Goal: Task Accomplishment & Management: Manage account settings

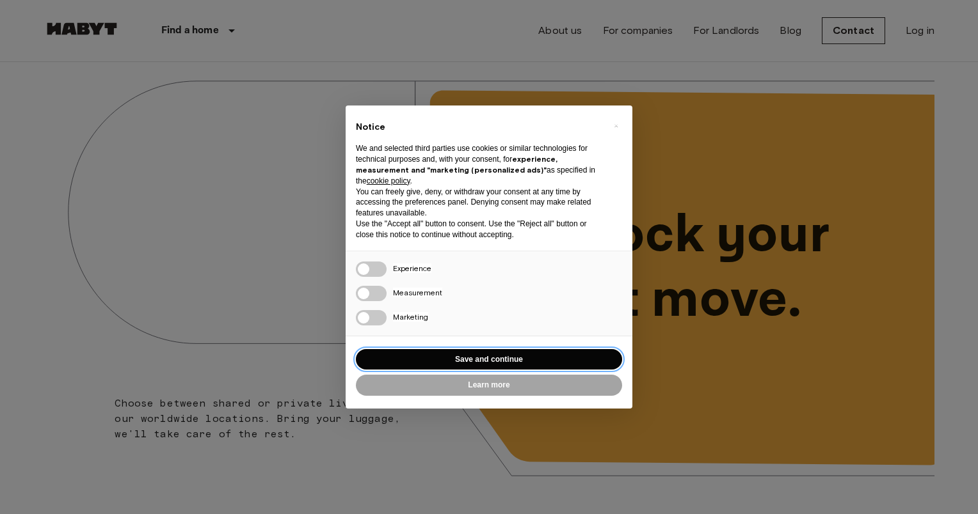
drag, startPoint x: 572, startPoint y: 358, endPoint x: 992, endPoint y: 13, distance: 544.2
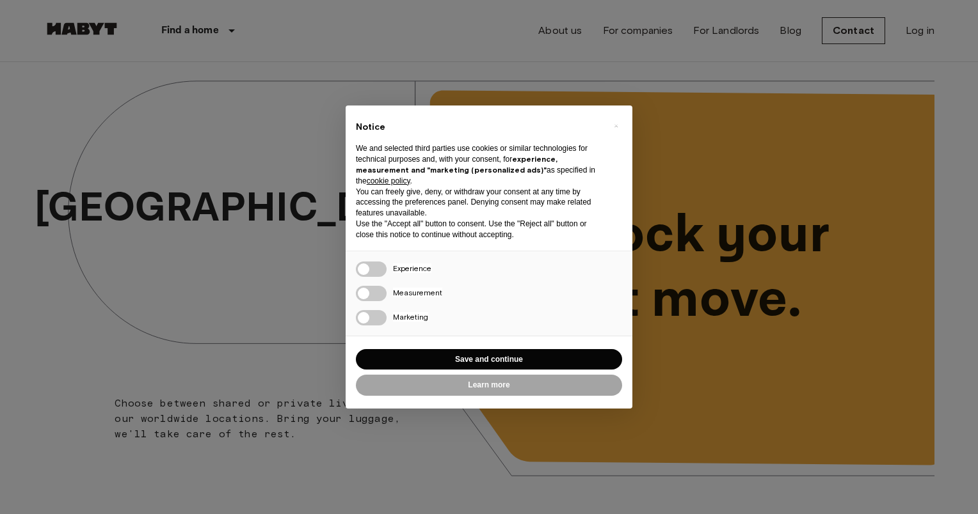
click at [916, 28] on div "× Notice We and selected third parties use cookies or similar technologies for …" at bounding box center [489, 257] width 978 height 514
drag, startPoint x: 509, startPoint y: 354, endPoint x: 970, endPoint y: -13, distance: 589.2
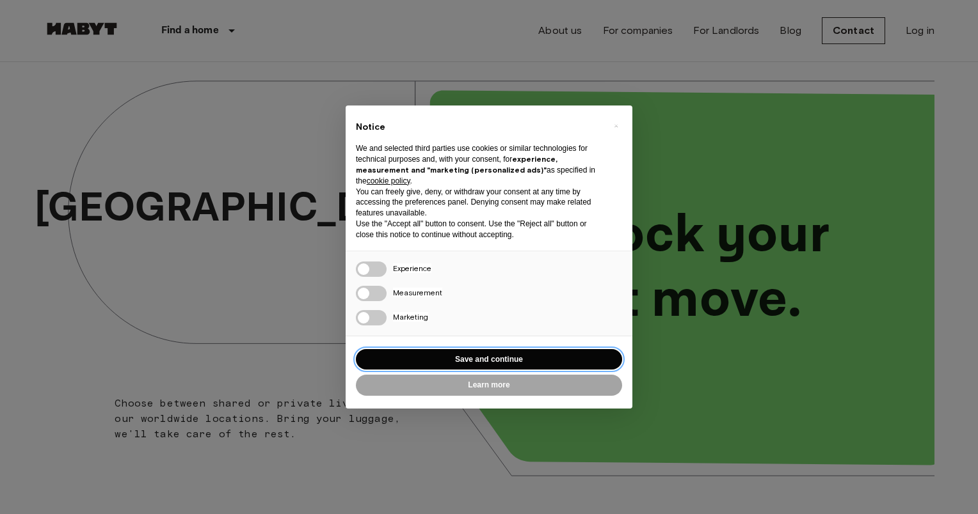
click at [558, 351] on button "Save and continue" at bounding box center [489, 359] width 266 height 21
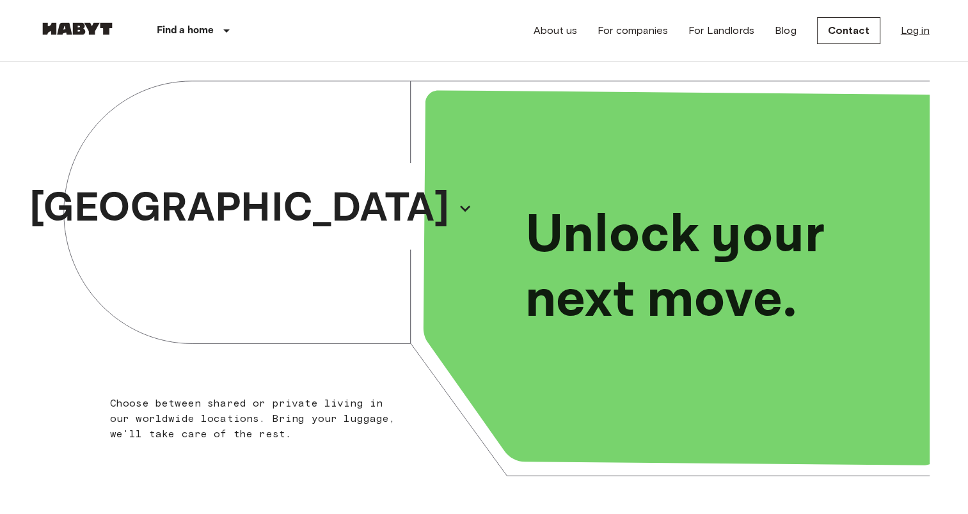
click at [916, 31] on link "Log in" at bounding box center [915, 30] width 29 height 15
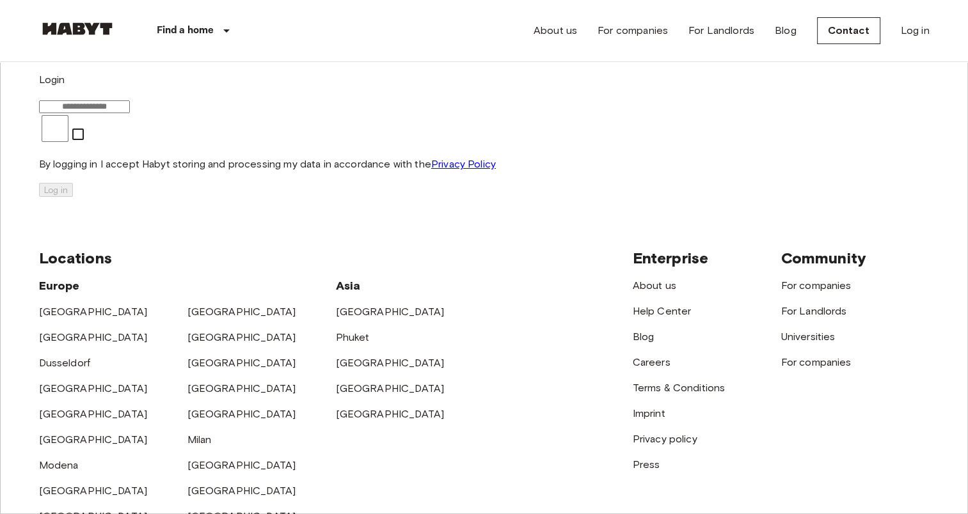
click at [130, 113] on input "email" at bounding box center [84, 106] width 91 height 13
type input "**********"
click at [465, 198] on div "**********" at bounding box center [484, 134] width 891 height 125
click at [73, 197] on button "Log in" at bounding box center [56, 190] width 34 height 14
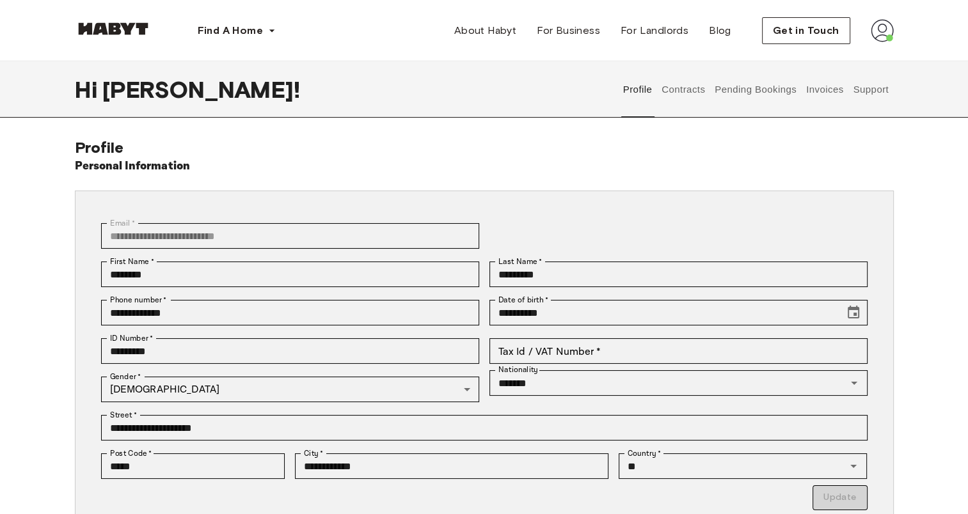
click at [678, 86] on button "Contracts" at bounding box center [683, 89] width 47 height 56
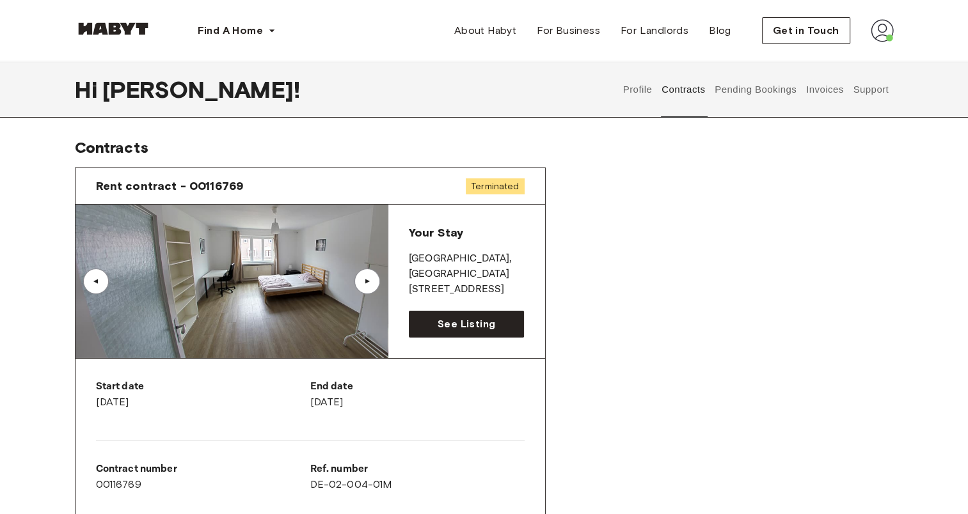
click at [829, 97] on button "Invoices" at bounding box center [824, 89] width 40 height 56
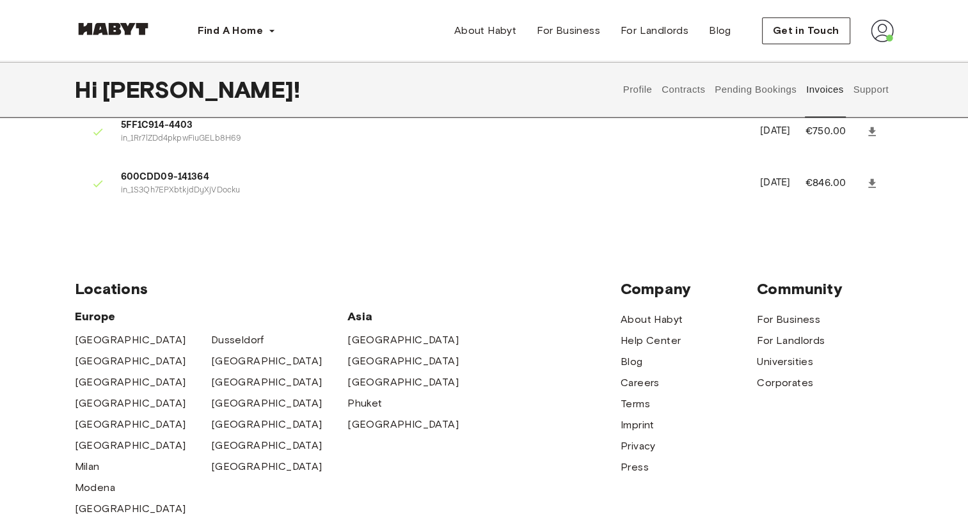
scroll to position [1282, 0]
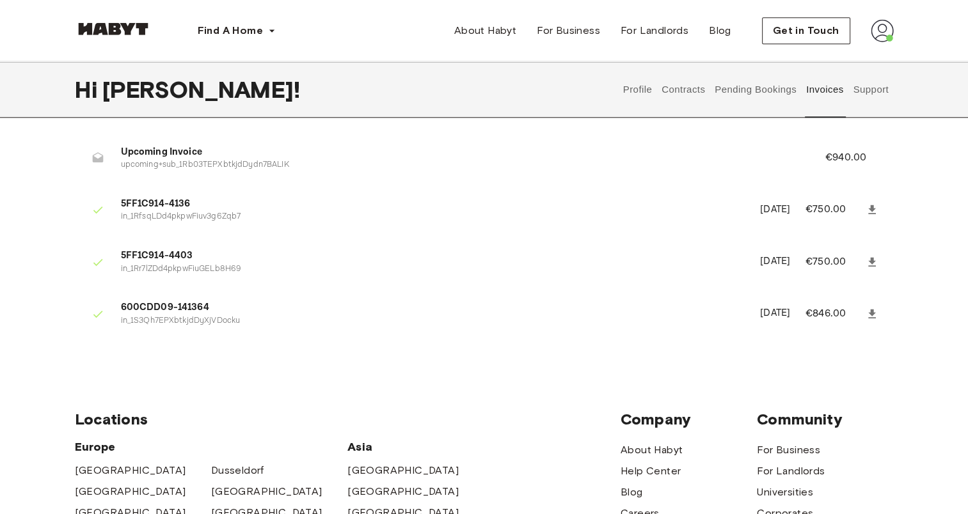
click at [865, 97] on button "Support" at bounding box center [871, 89] width 39 height 56
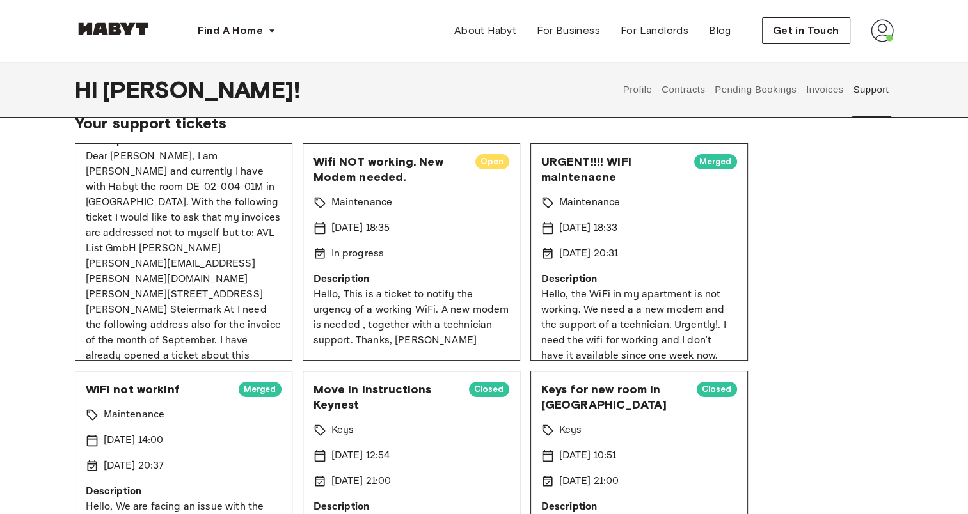
scroll to position [143, 0]
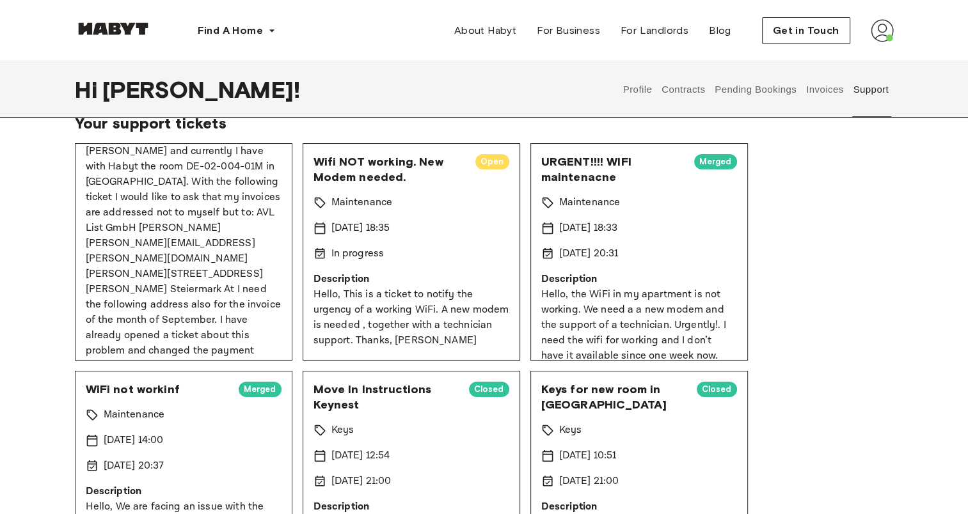
click at [430, 275] on p "Description" at bounding box center [412, 279] width 196 height 15
click at [484, 160] on span "Open" at bounding box center [492, 161] width 34 height 13
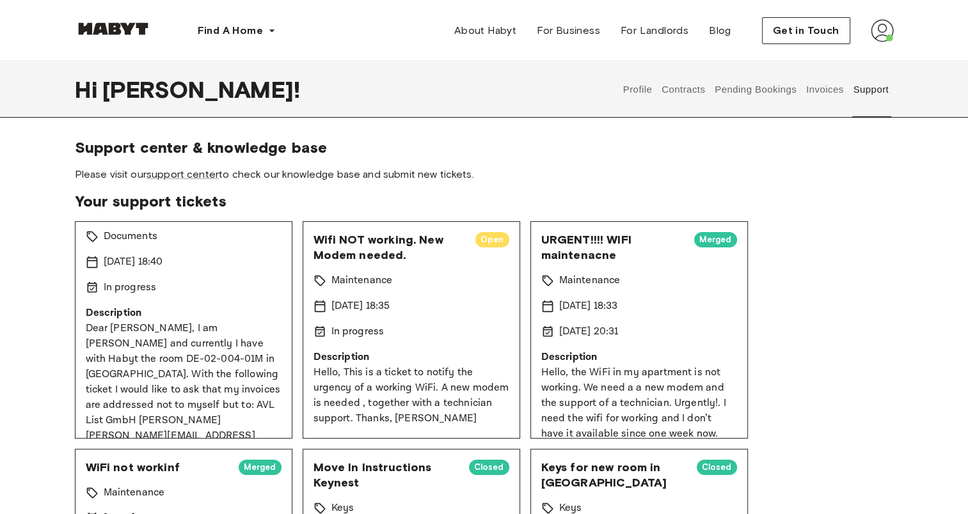
scroll to position [0, 0]
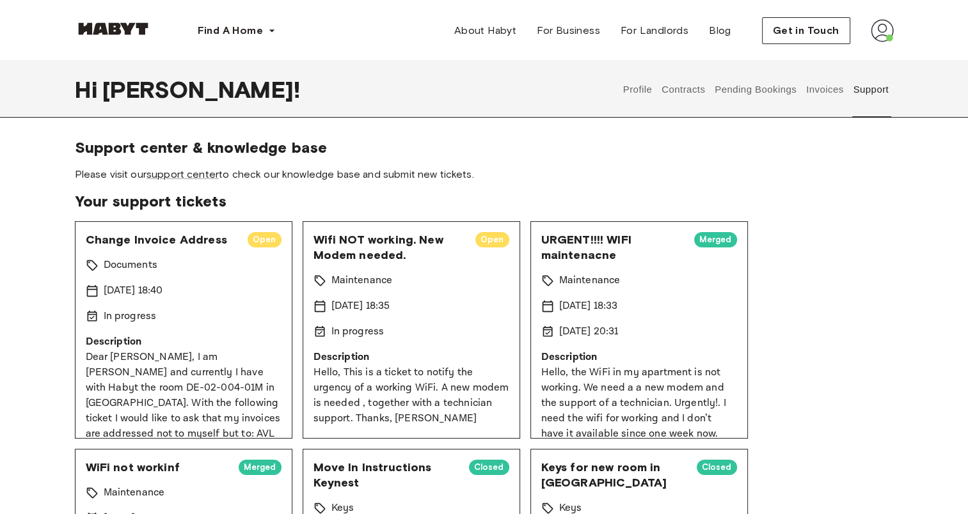
click at [639, 87] on button "Profile" at bounding box center [637, 89] width 33 height 56
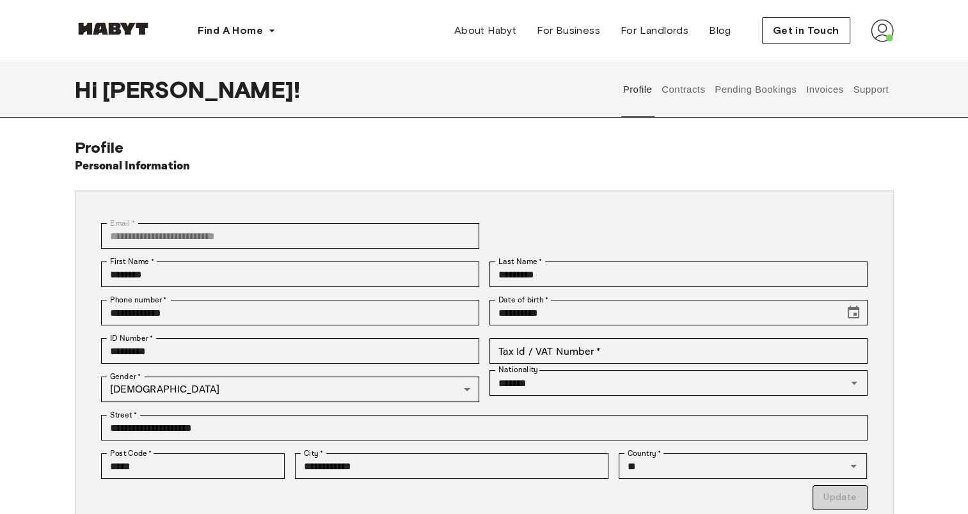
click at [699, 90] on button "Contracts" at bounding box center [683, 89] width 47 height 56
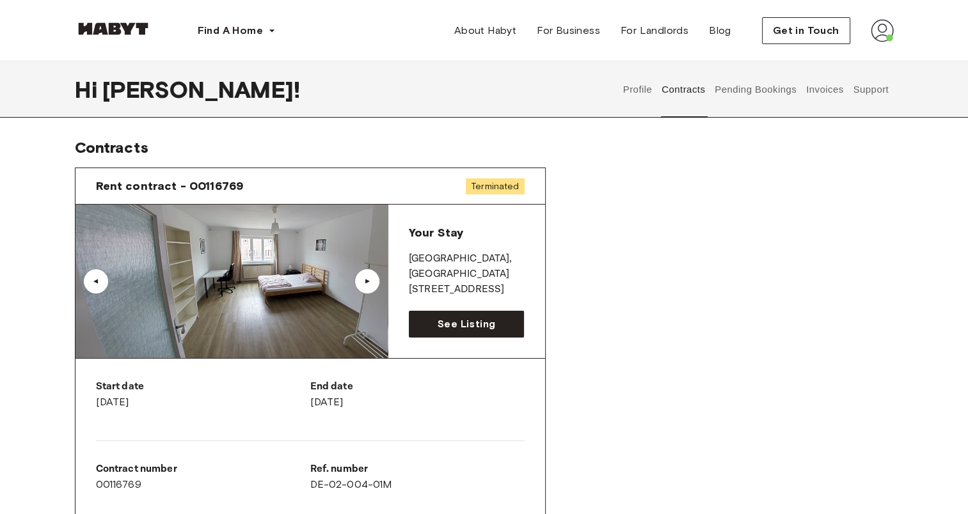
click at [367, 272] on div "▲" at bounding box center [367, 282] width 26 height 26
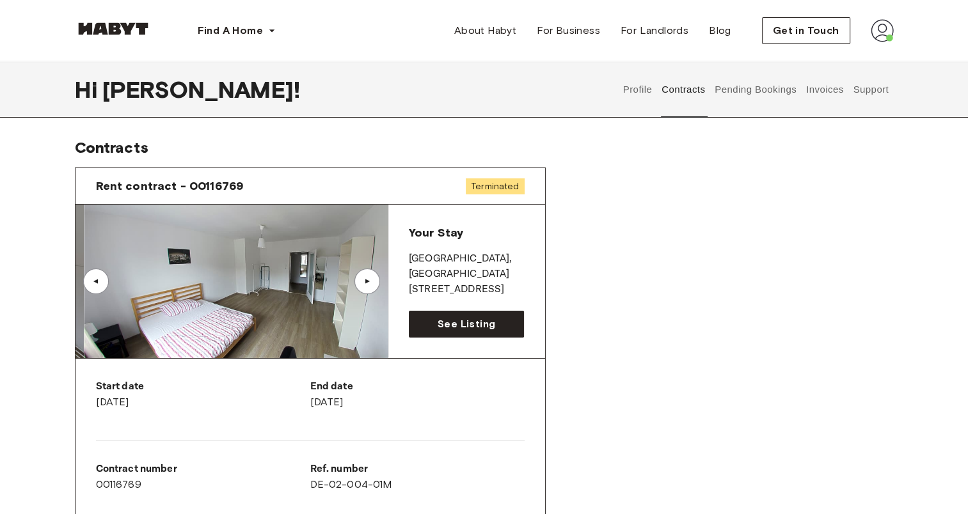
click at [367, 272] on div "▲" at bounding box center [367, 282] width 26 height 26
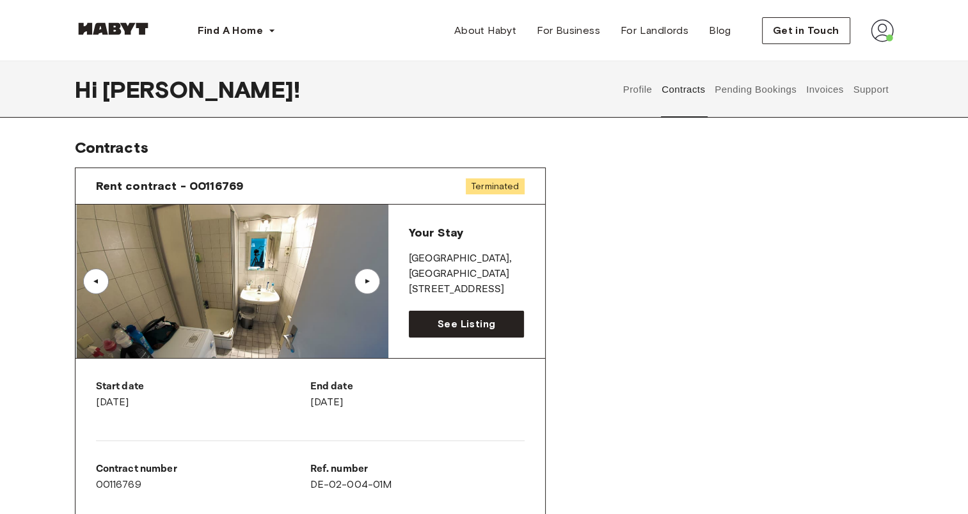
click at [367, 272] on div "▲" at bounding box center [367, 282] width 26 height 26
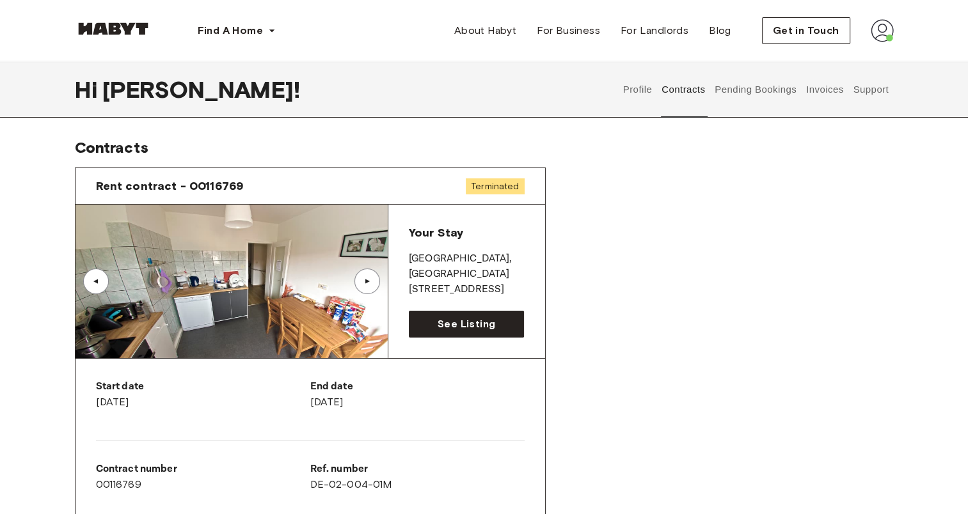
click at [367, 272] on div "▲" at bounding box center [367, 282] width 26 height 26
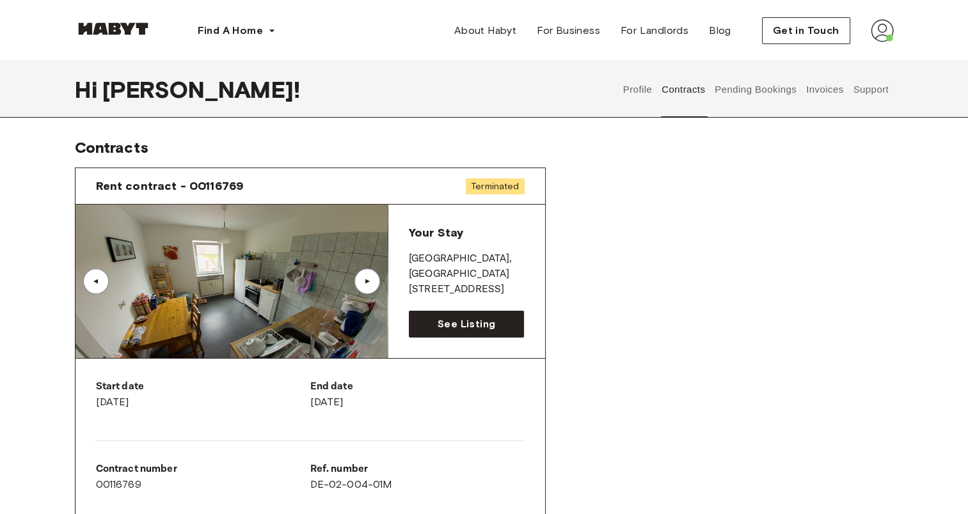
click at [367, 272] on div "▲" at bounding box center [367, 282] width 26 height 26
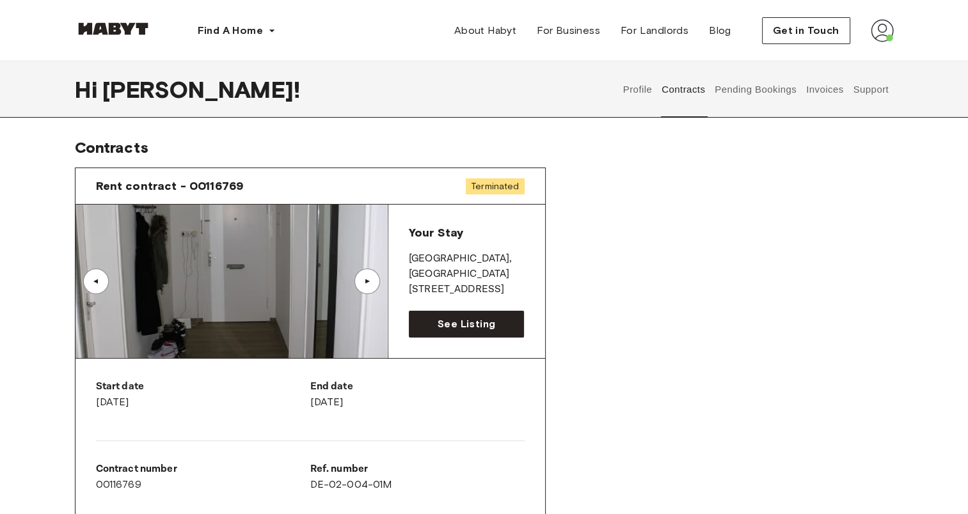
click at [95, 289] on div "▲" at bounding box center [96, 282] width 26 height 26
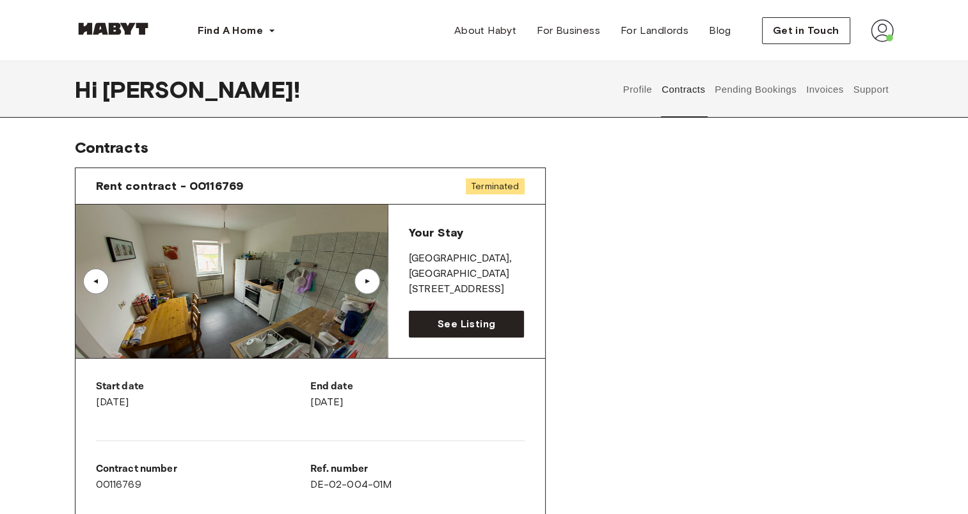
click at [95, 289] on div "▲" at bounding box center [96, 282] width 26 height 26
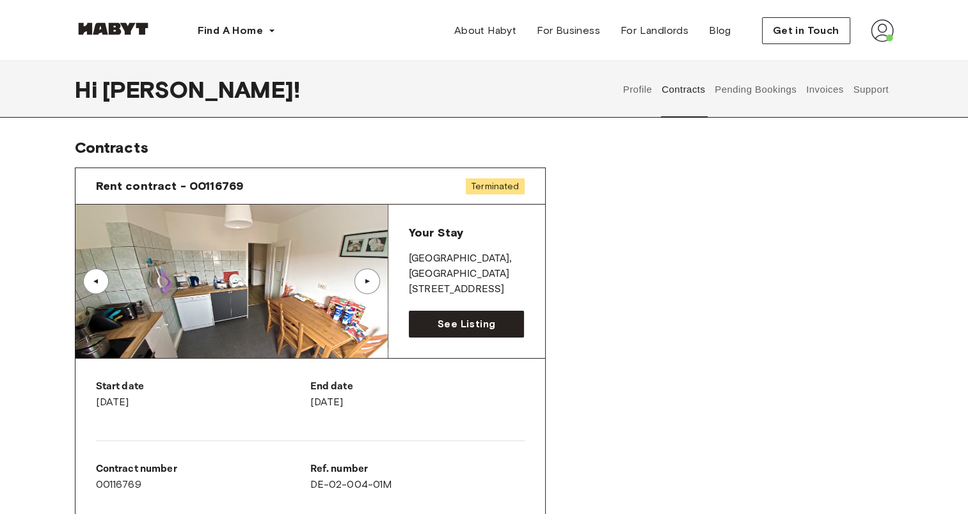
click at [95, 289] on div "▲" at bounding box center [96, 282] width 26 height 26
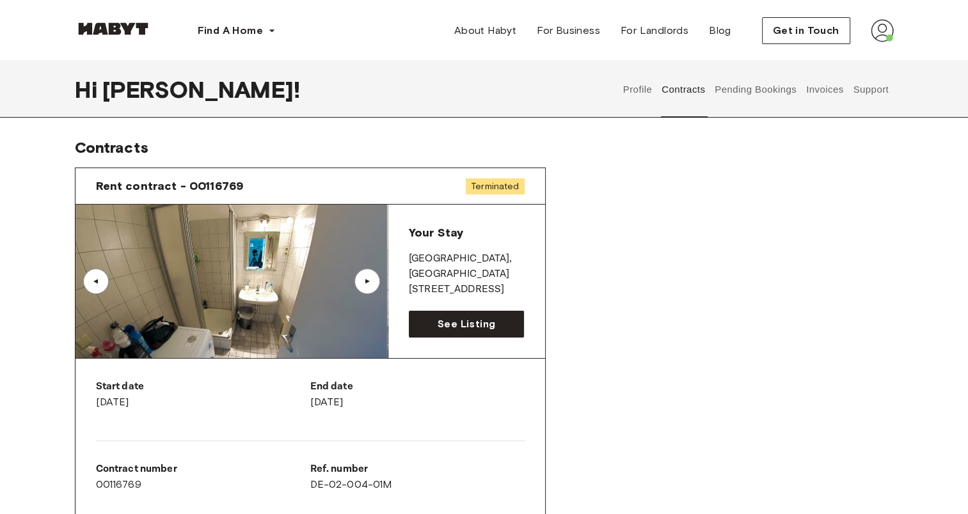
click at [95, 289] on div "▲" at bounding box center [96, 282] width 26 height 26
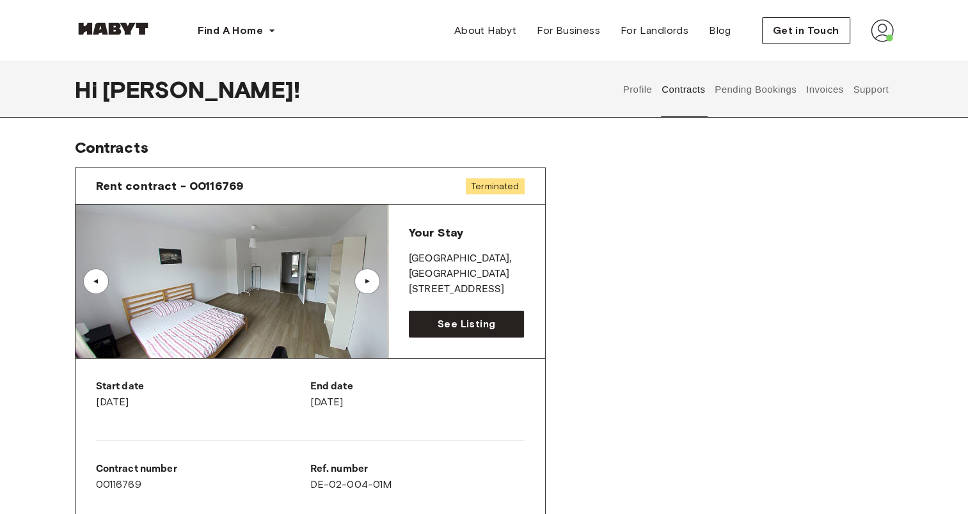
click at [837, 95] on button "Invoices" at bounding box center [824, 89] width 40 height 56
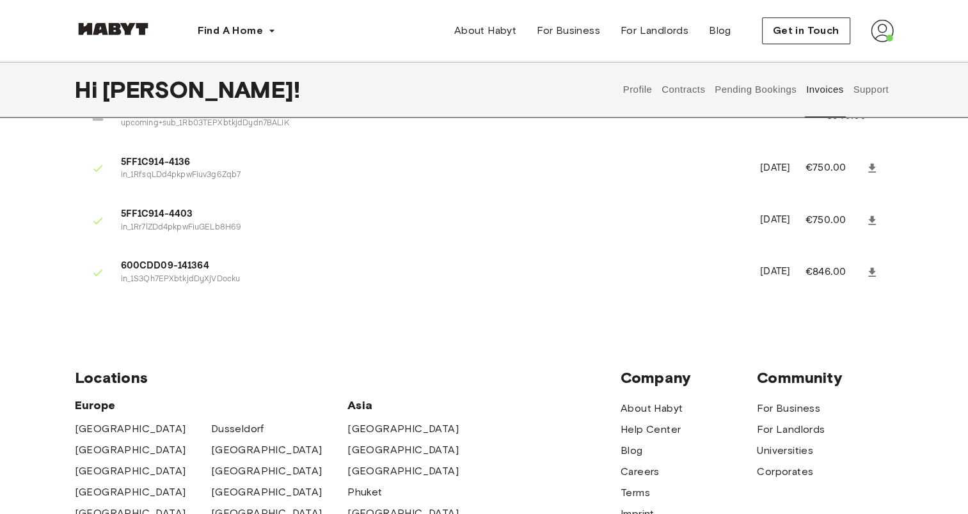
scroll to position [1272, 0]
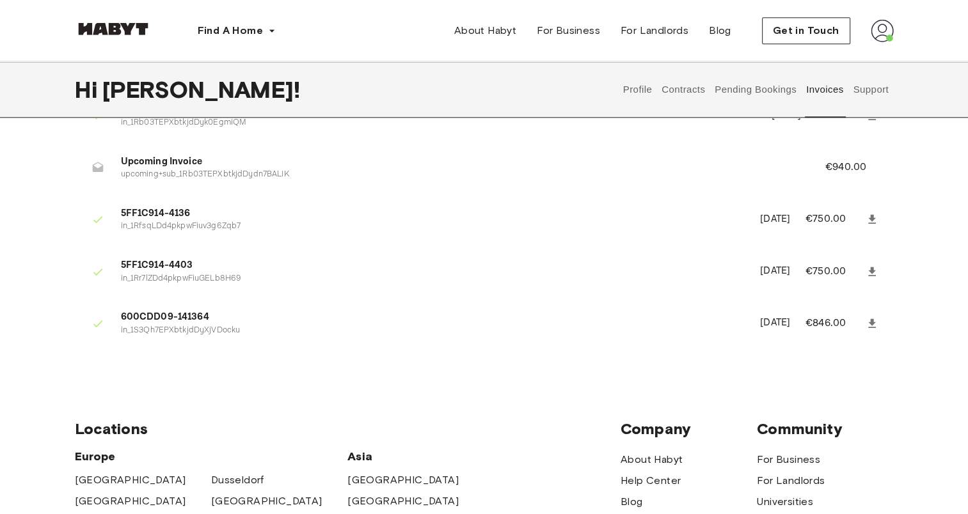
click at [878, 89] on button "Support" at bounding box center [871, 89] width 39 height 56
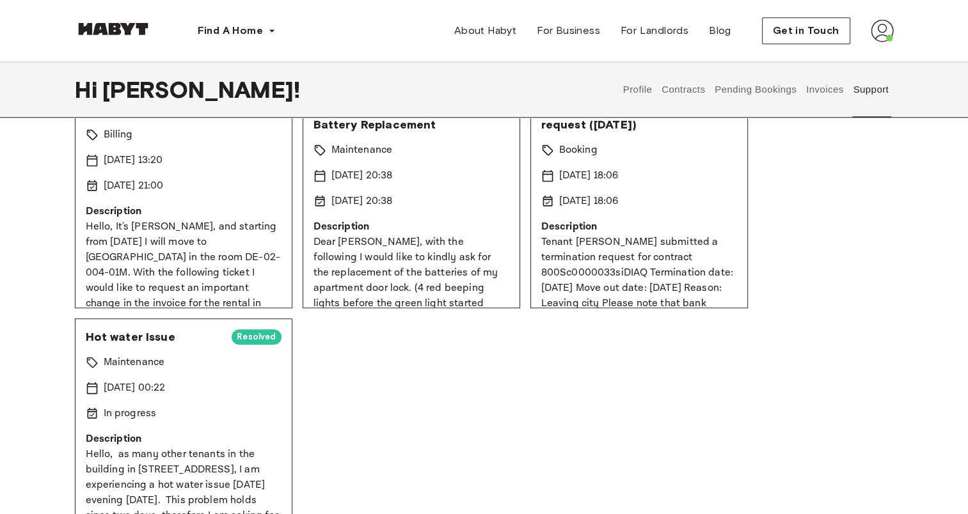
scroll to position [814, 0]
click at [883, 38] on img at bounding box center [882, 30] width 23 height 23
click at [855, 58] on span "Profile" at bounding box center [843, 59] width 32 height 15
